Goal: Browse casually

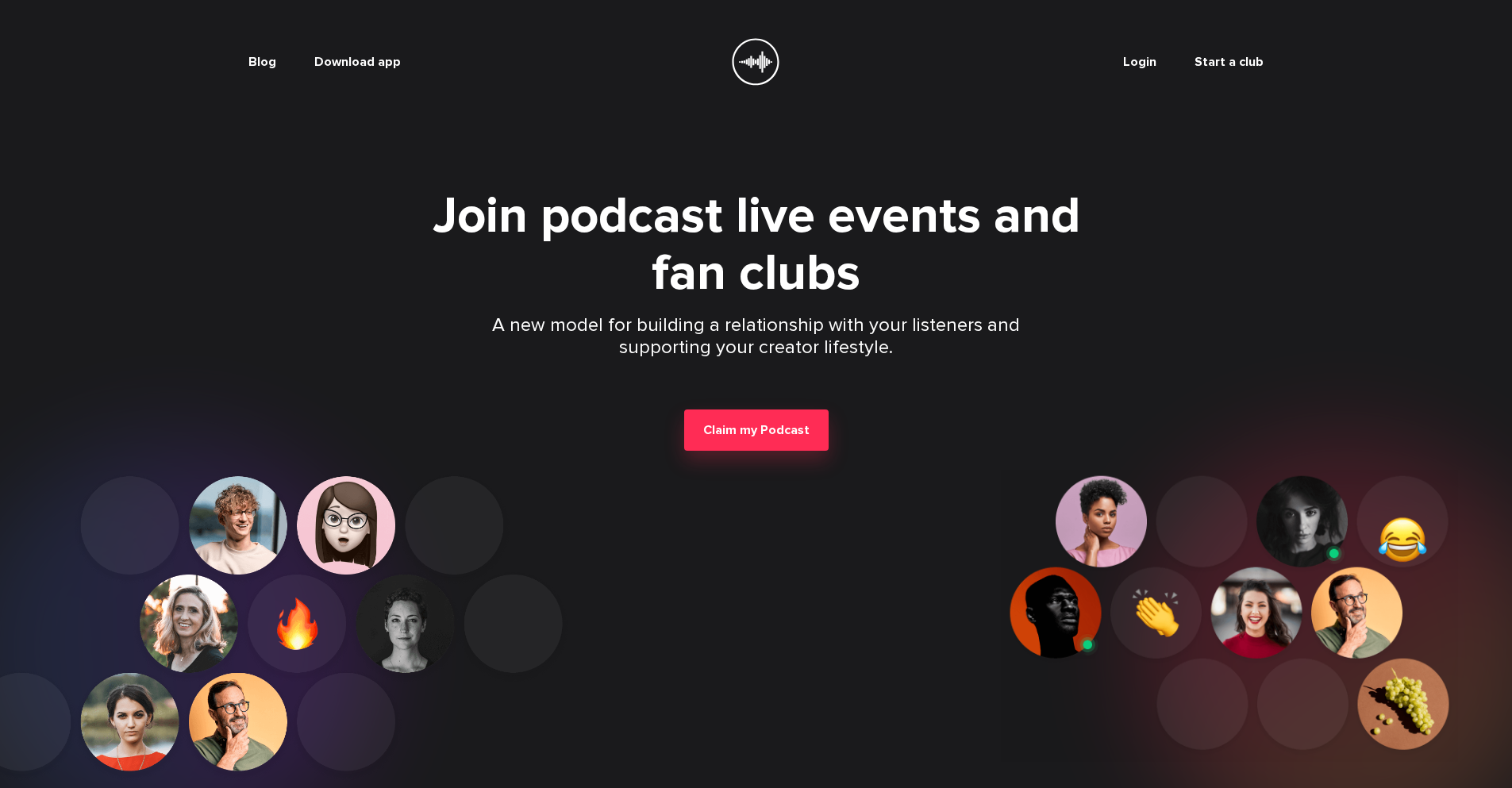
scroll to position [215, 0]
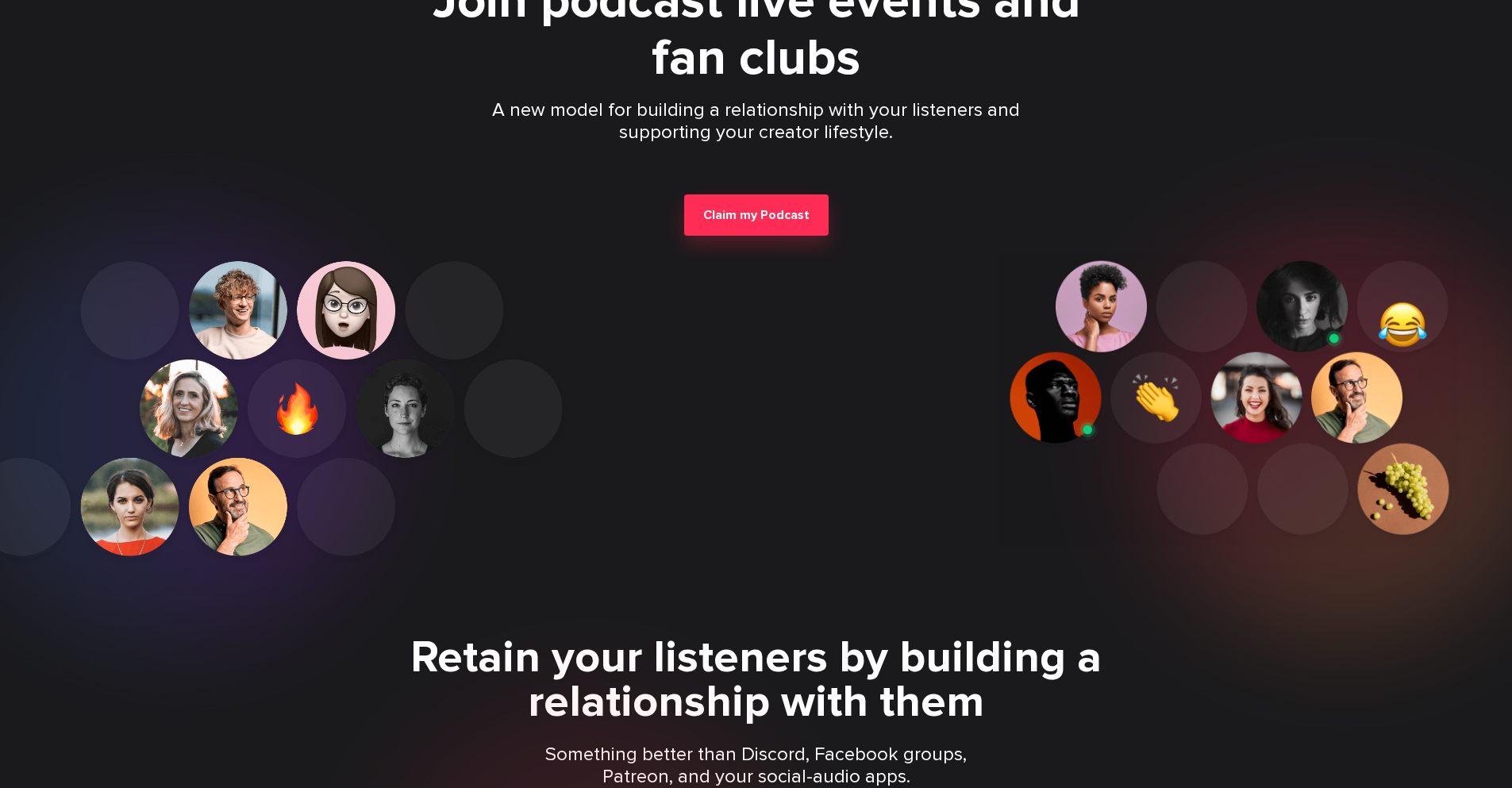
click at [755, 766] on p "Something better than Discord, Facebook groups, Patreon, and your social-audio …" at bounding box center [756, 766] width 457 height 45
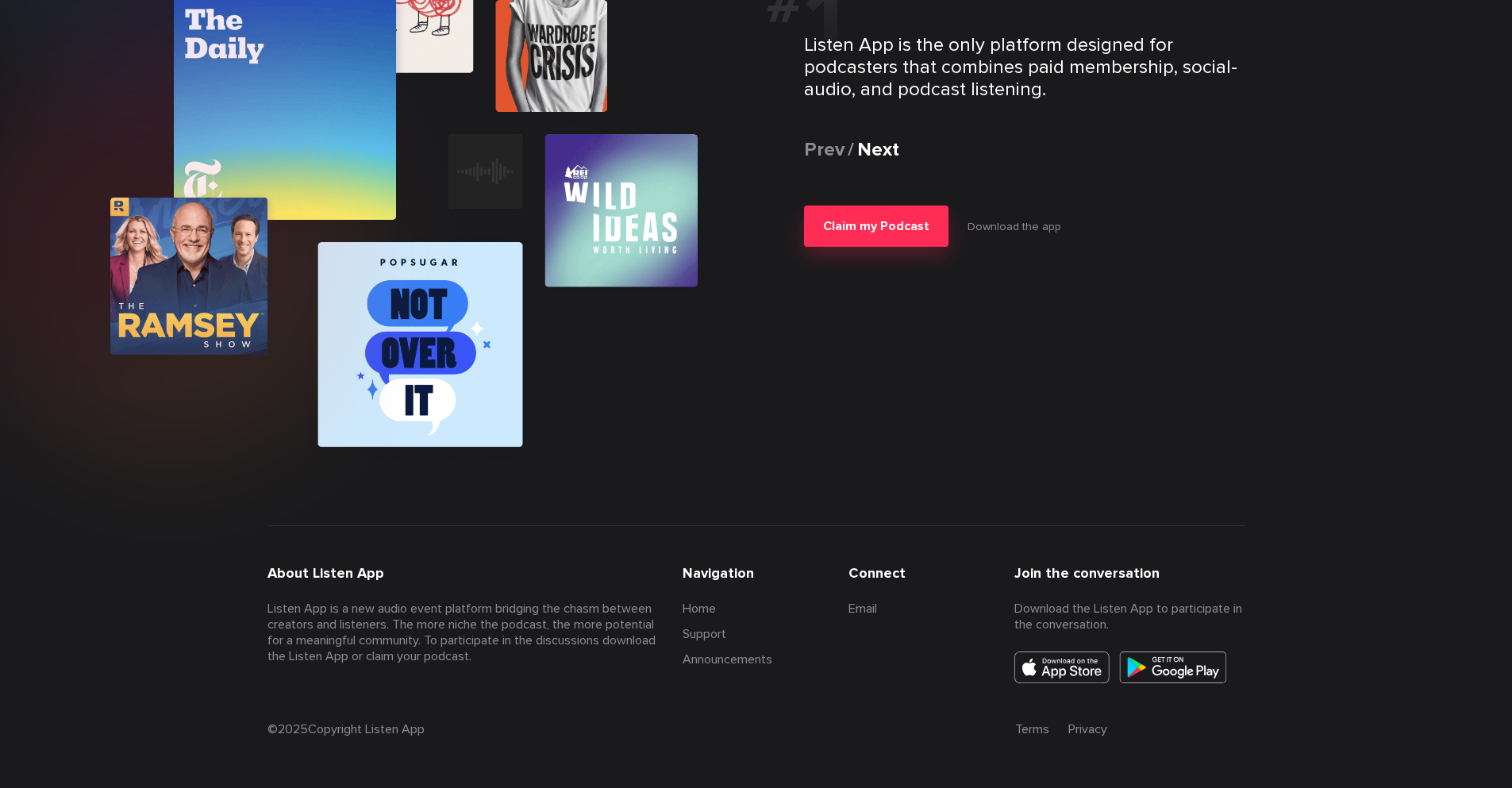
scroll to position [3097, 0]
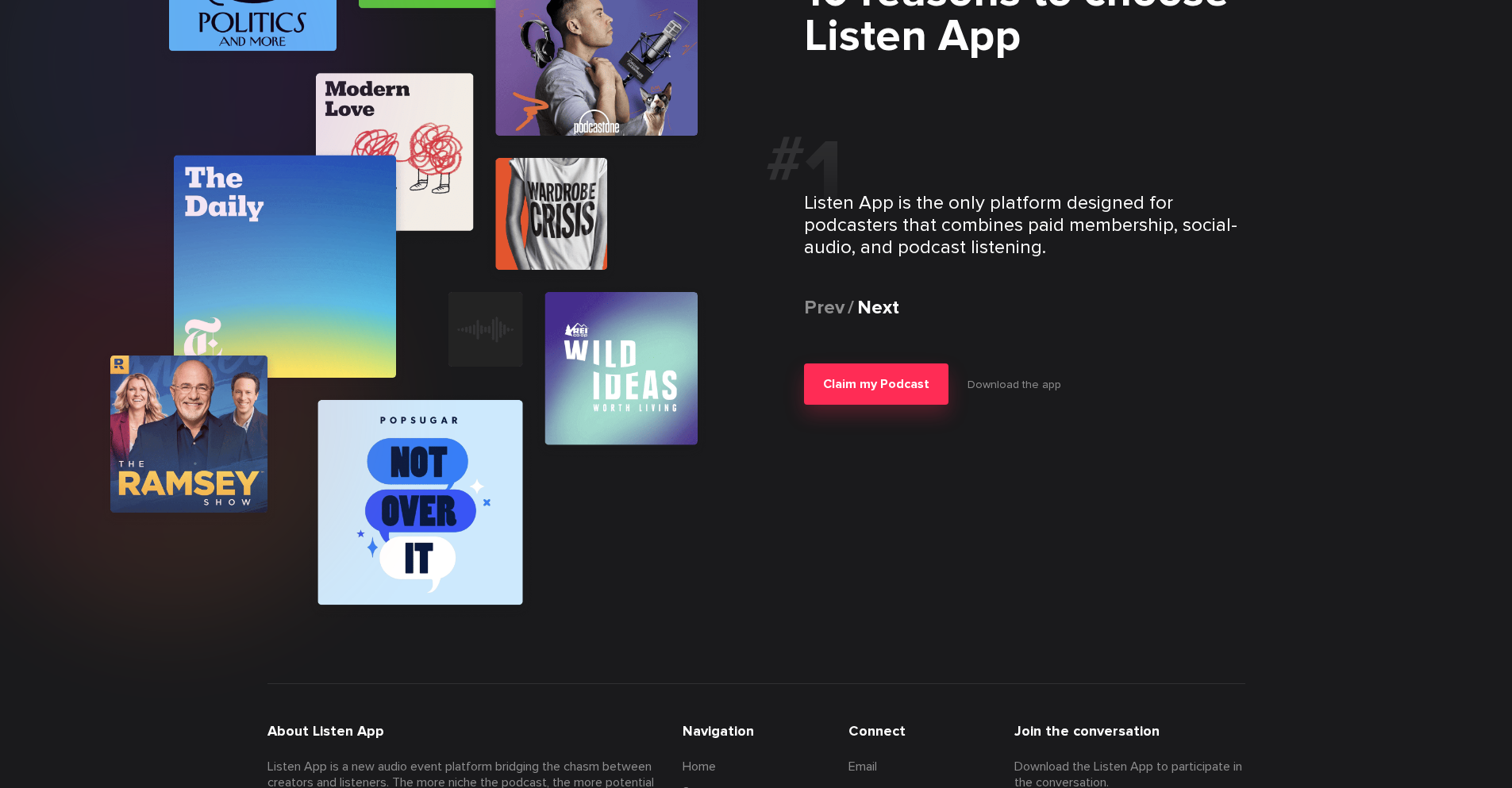
scroll to position [3097, 0]
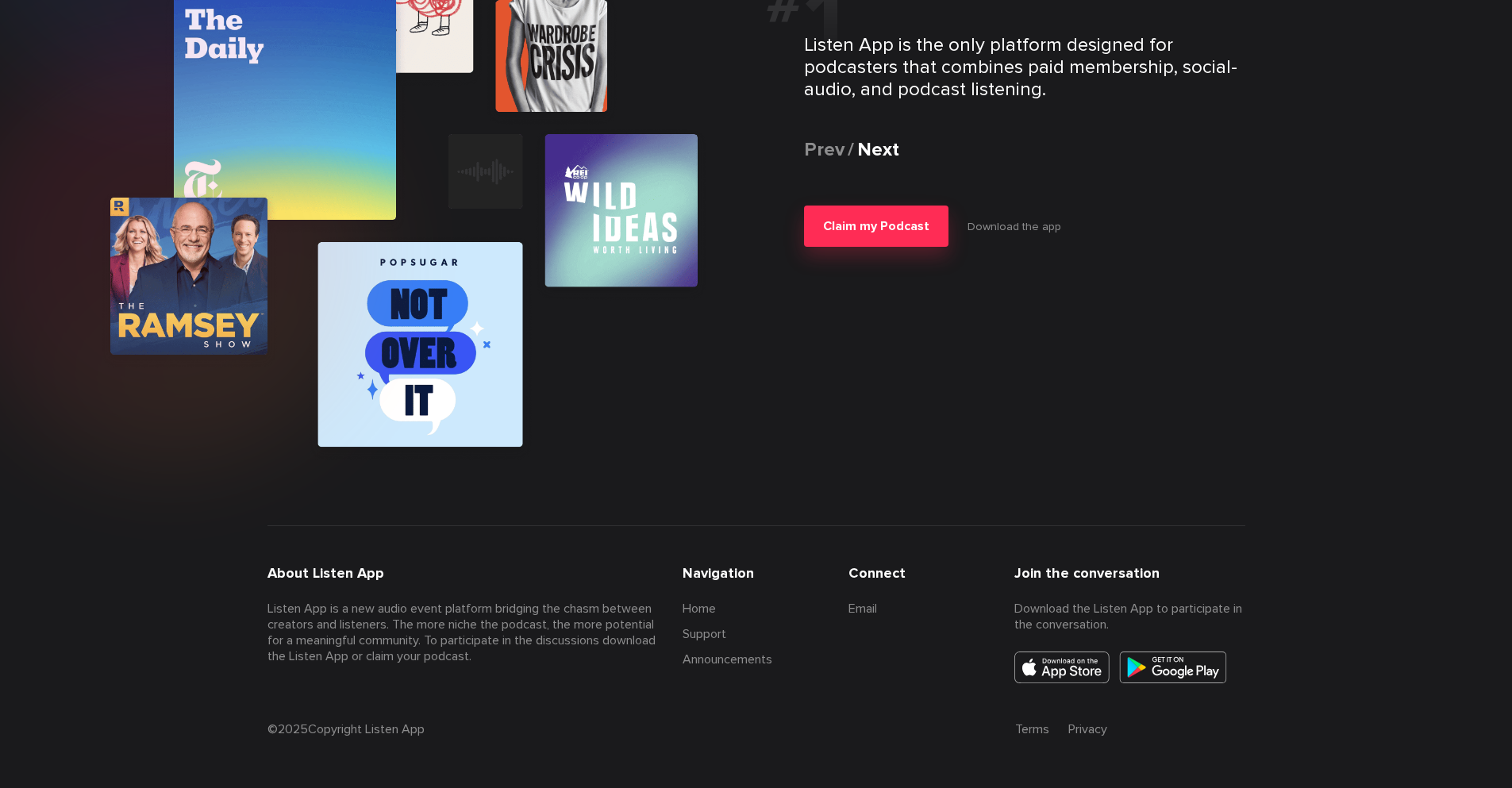
scroll to position [3097, 0]
